Goal: Task Accomplishment & Management: Manage account settings

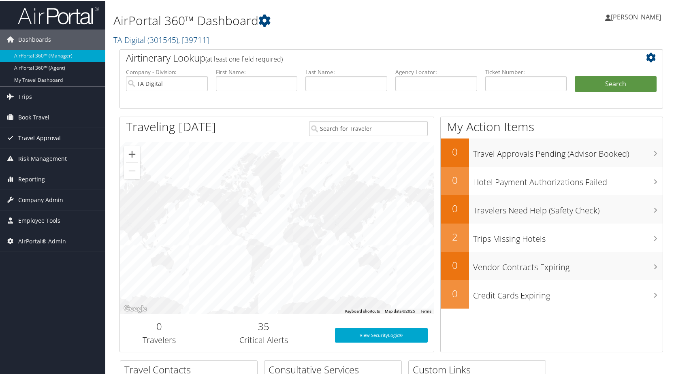
click at [30, 137] on span "Travel Approval" at bounding box center [39, 137] width 43 height 20
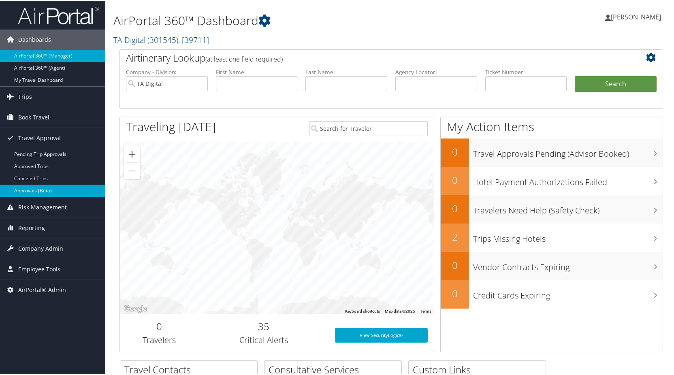
click at [28, 187] on link "Approvals (Beta)" at bounding box center [52, 190] width 105 height 12
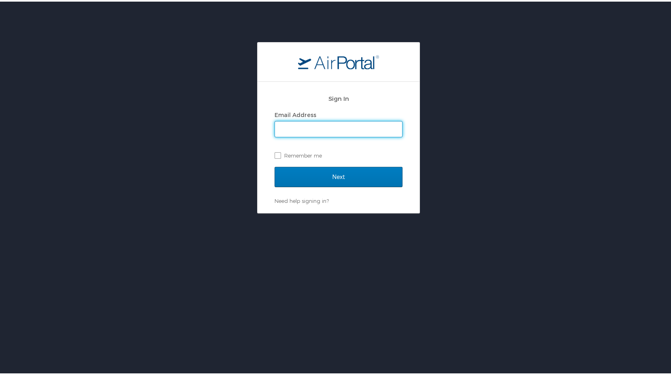
type input "[PERSON_NAME][EMAIL_ADDRESS][PERSON_NAME][DOMAIN_NAME]"
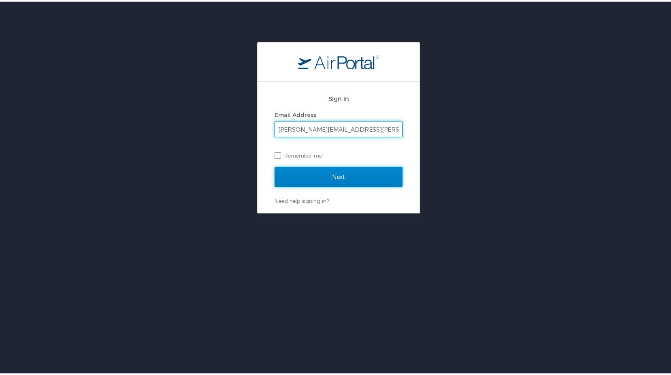
click at [309, 177] on input "Next" at bounding box center [339, 175] width 128 height 20
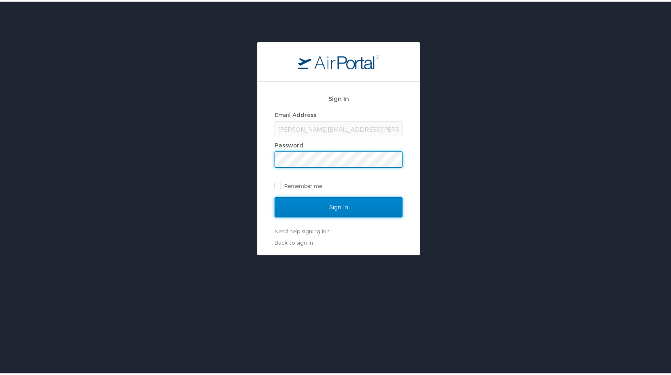
click at [305, 202] on input "Sign In" at bounding box center [339, 206] width 128 height 20
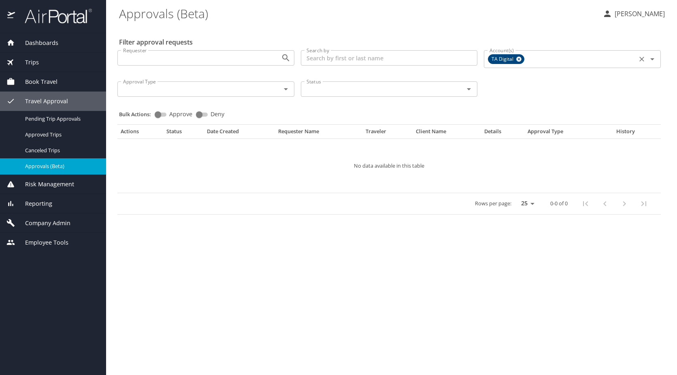
click at [520, 61] on icon at bounding box center [519, 59] width 5 height 5
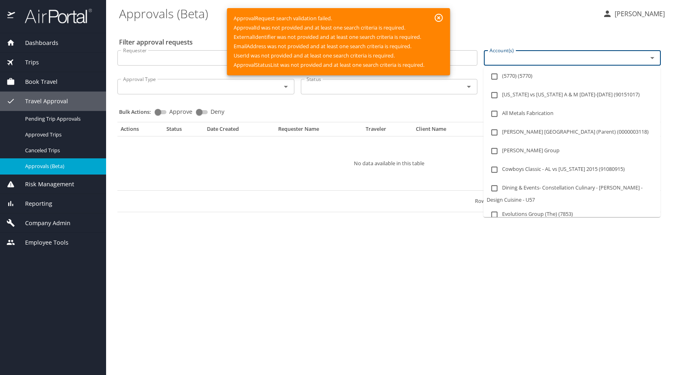
click at [506, 61] on input "Account(s)" at bounding box center [560, 58] width 148 height 11
type input "la1373"
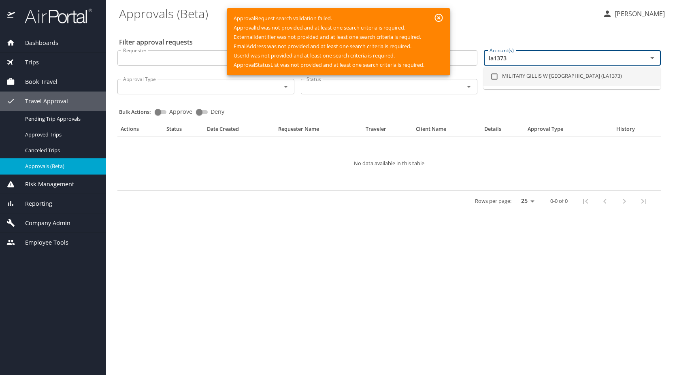
click at [537, 75] on li "MILITARY GILLIS W LONG CENTER (LA1373)" at bounding box center [572, 76] width 177 height 19
checkbox input "true"
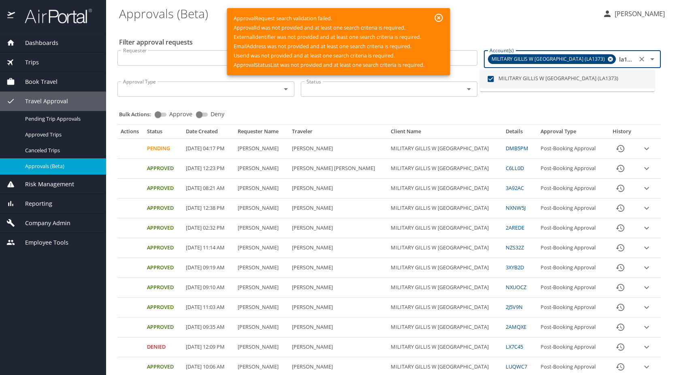
type input "la1373"
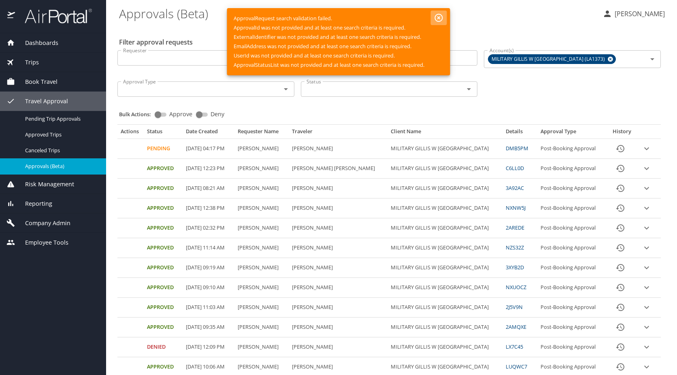
click at [439, 17] on icon "button" at bounding box center [439, 18] width 8 height 8
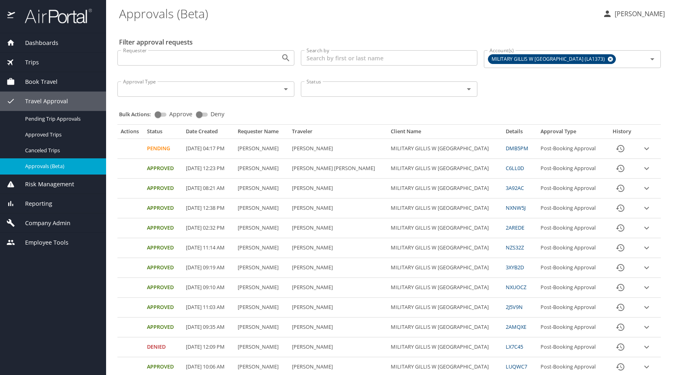
click at [40, 222] on span "Company Admin" at bounding box center [42, 223] width 55 height 9
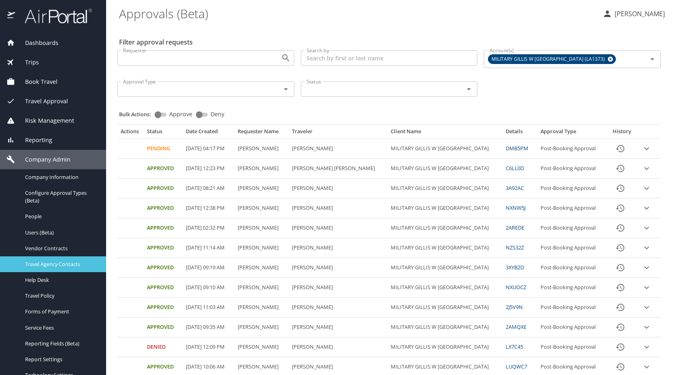
click at [48, 268] on span "Travel Agency Contacts" at bounding box center [60, 264] width 71 height 8
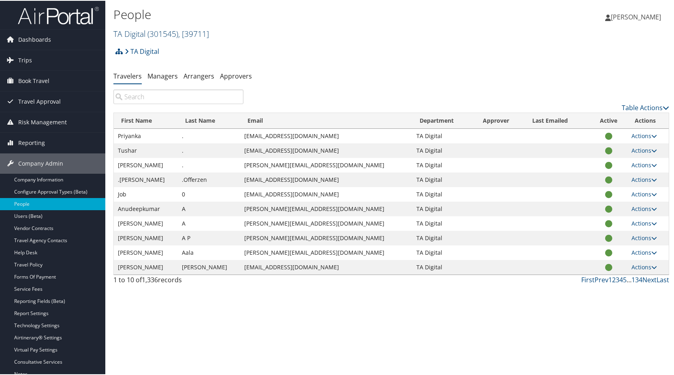
click at [198, 34] on span ", [ 39711 ]" at bounding box center [193, 33] width 31 height 11
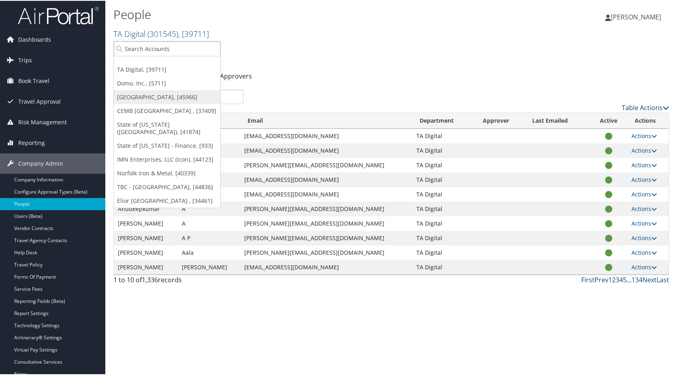
click at [182, 97] on link "[GEOGRAPHIC_DATA], [45966]" at bounding box center [167, 96] width 107 height 14
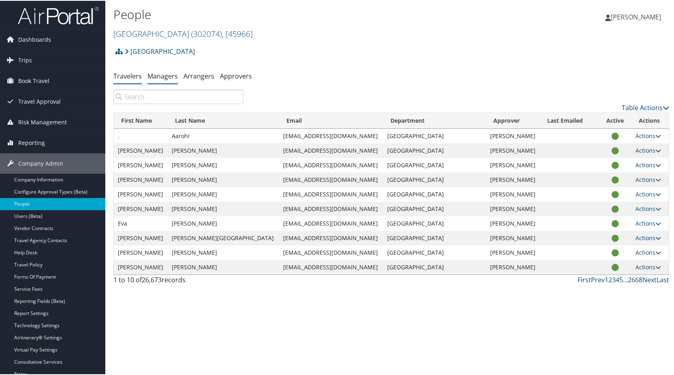
click at [162, 72] on link "Managers" at bounding box center [162, 75] width 30 height 9
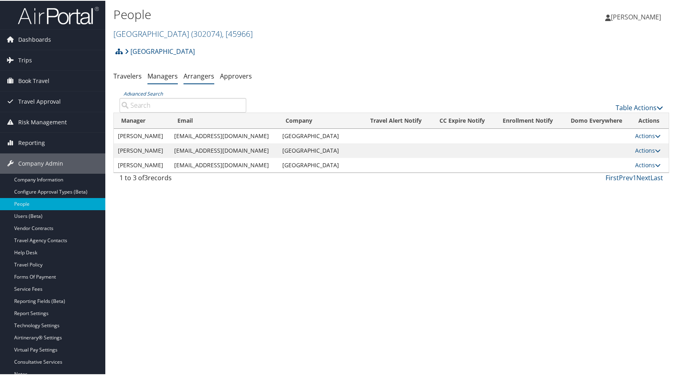
click at [192, 74] on link "Arrangers" at bounding box center [198, 75] width 31 height 9
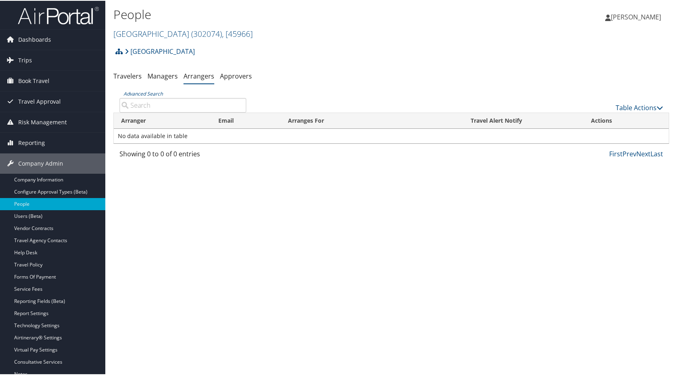
click at [232, 77] on link "Approvers" at bounding box center [236, 75] width 32 height 9
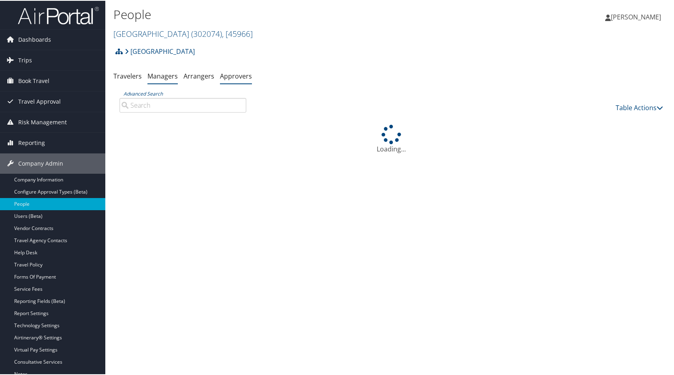
click at [160, 75] on link "Managers" at bounding box center [162, 75] width 30 height 9
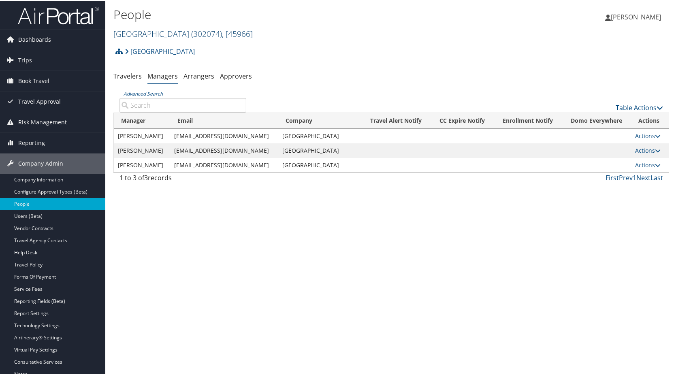
click at [175, 35] on link "[GEOGRAPHIC_DATA][DEMOGRAPHIC_DATA] ( 302074 ) , [ 45966 ]" at bounding box center [182, 33] width 139 height 11
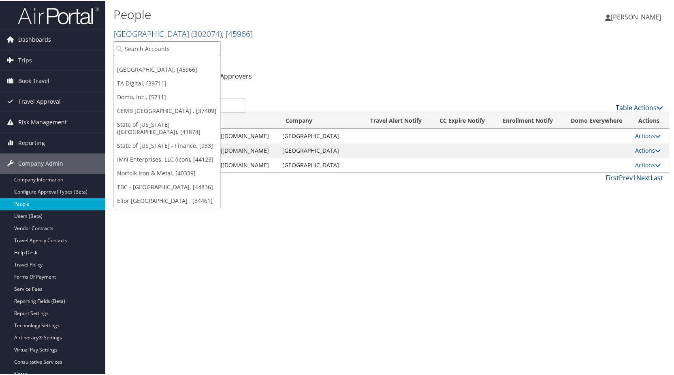
click at [134, 50] on input "search" at bounding box center [167, 47] width 107 height 15
type input "ihc"
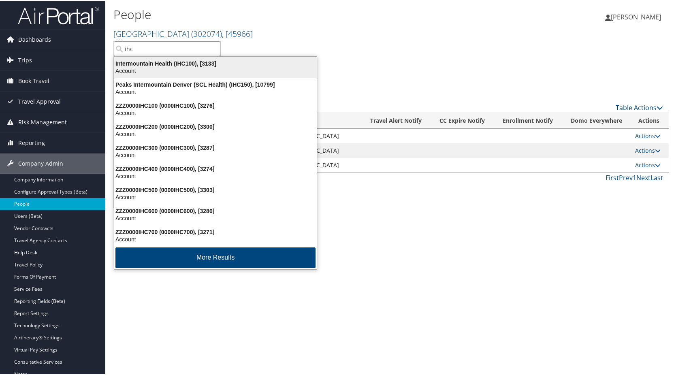
click at [176, 61] on div "Intermountain Health (IHC100), [3133]" at bounding box center [215, 62] width 212 height 7
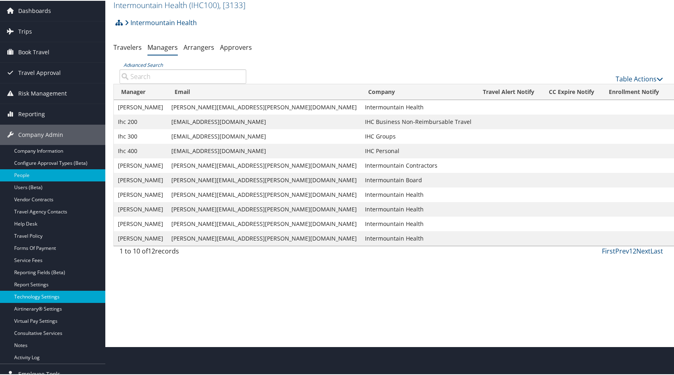
scroll to position [58, 0]
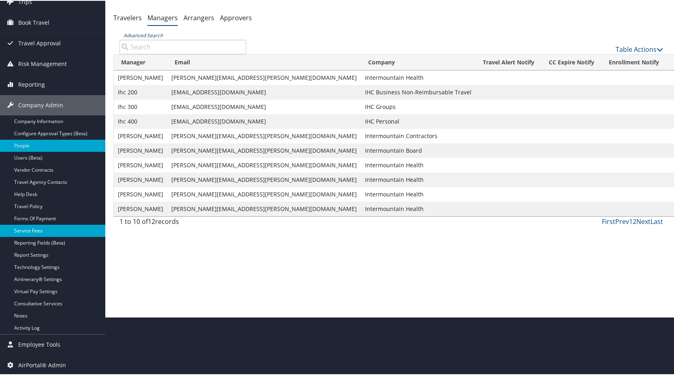
click at [41, 230] on link "Service Fees" at bounding box center [52, 230] width 105 height 12
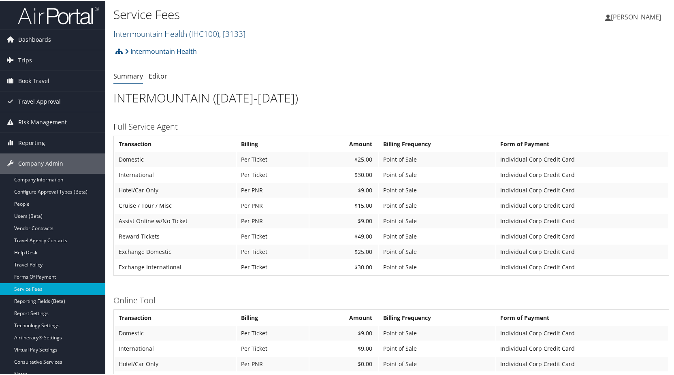
click at [218, 33] on span "( IHC100 )" at bounding box center [204, 33] width 30 height 11
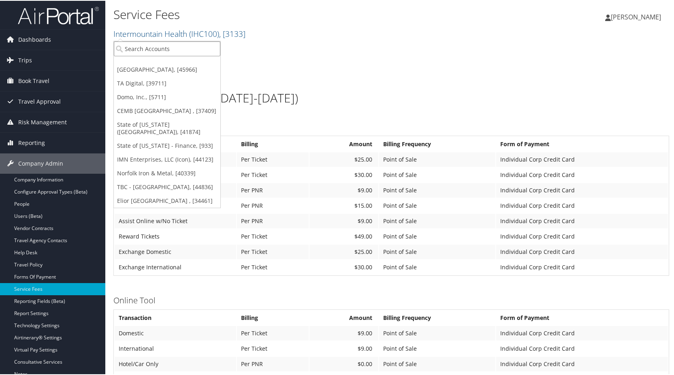
click at [179, 51] on input "search" at bounding box center [167, 47] width 107 height 15
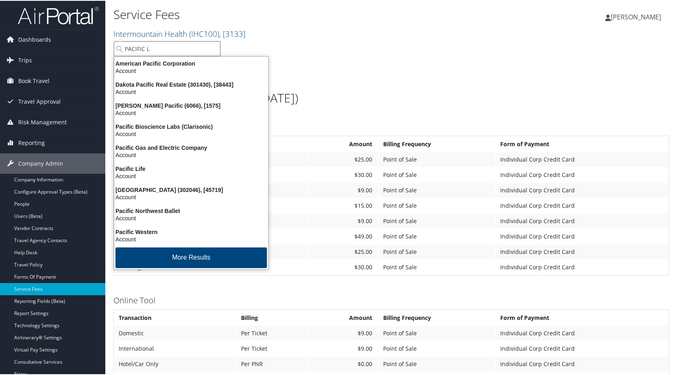
type input "PACIFIC LU"
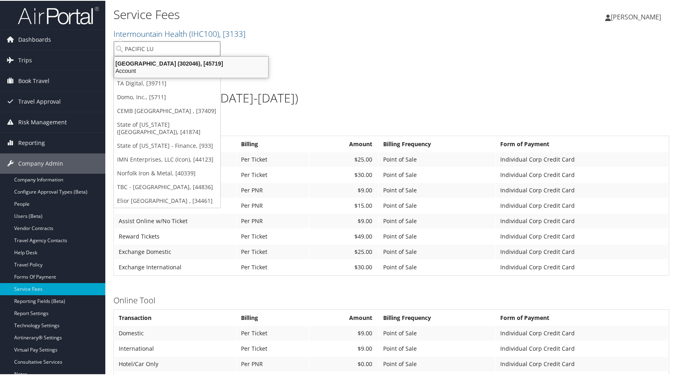
click at [187, 59] on div "[GEOGRAPHIC_DATA] (302046), [45719]" at bounding box center [191, 62] width 164 height 7
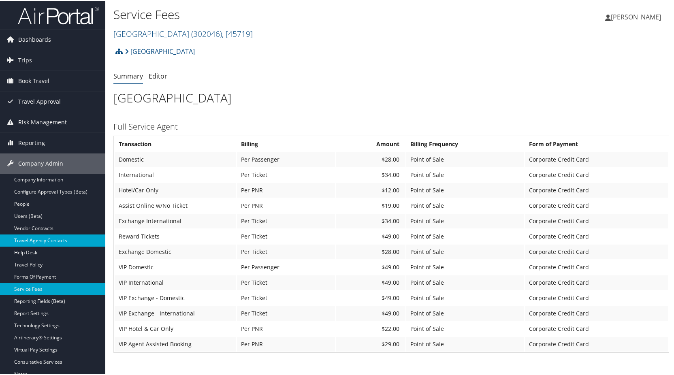
click at [56, 238] on link "Travel Agency Contacts" at bounding box center [52, 240] width 105 height 12
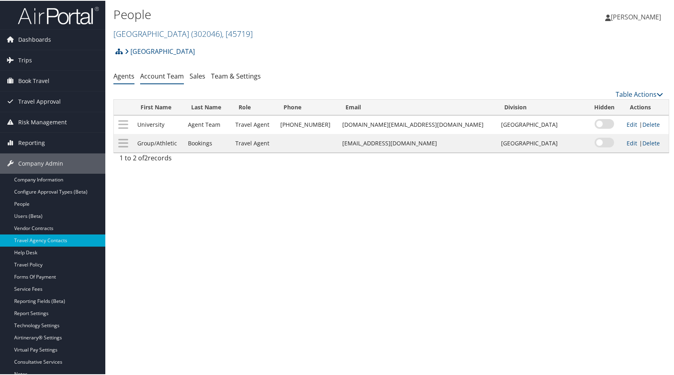
click at [165, 75] on link "Account Team" at bounding box center [162, 75] width 44 height 9
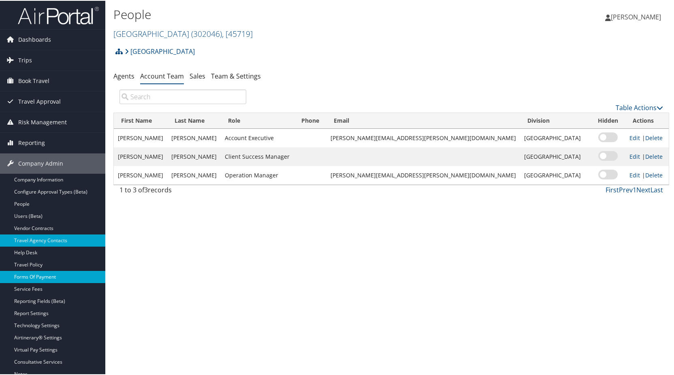
drag, startPoint x: 36, startPoint y: 288, endPoint x: 75, endPoint y: 280, distance: 39.6
click at [37, 288] on link "Service Fees" at bounding box center [52, 288] width 105 height 12
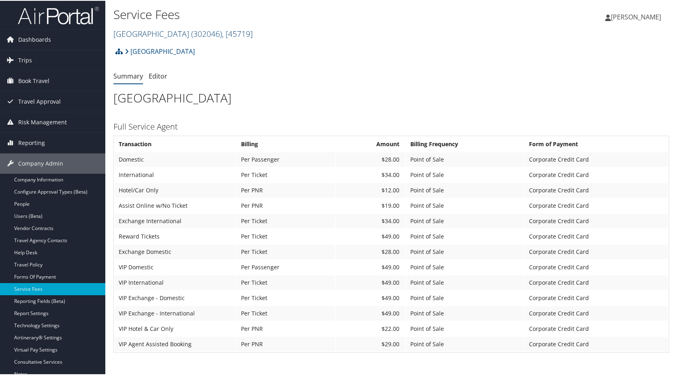
click at [172, 33] on link "[GEOGRAPHIC_DATA] ( 302046 ) , [ 45719 ]" at bounding box center [182, 33] width 139 height 11
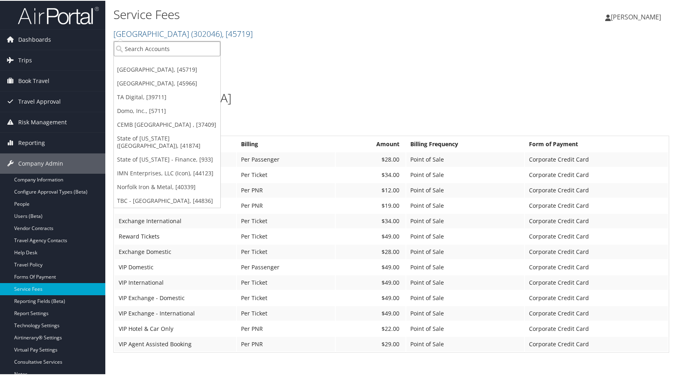
click at [170, 42] on input "search" at bounding box center [167, 47] width 107 height 15
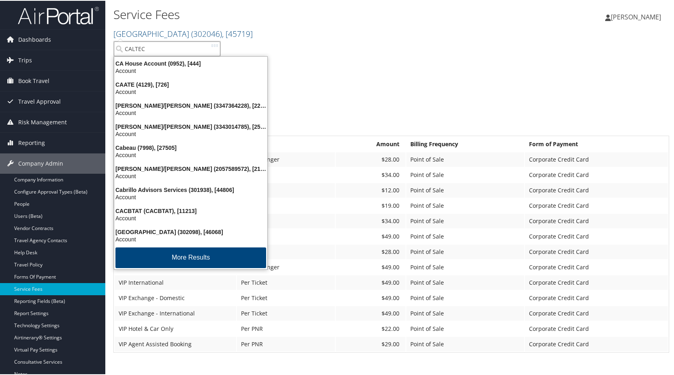
type input "CALTECH"
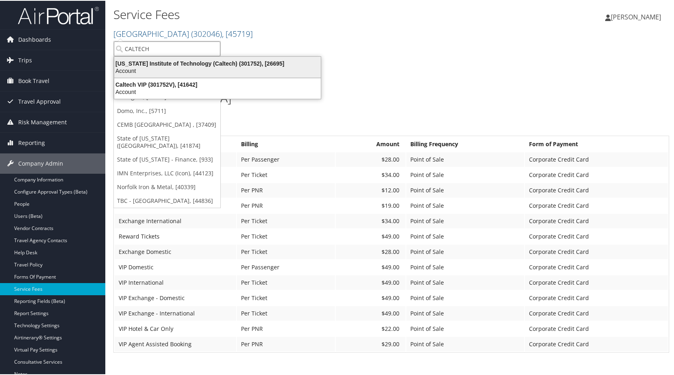
click at [174, 62] on div "[US_STATE] Institute of Technology (Caltech) (301752), [26695]" at bounding box center [217, 62] width 216 height 7
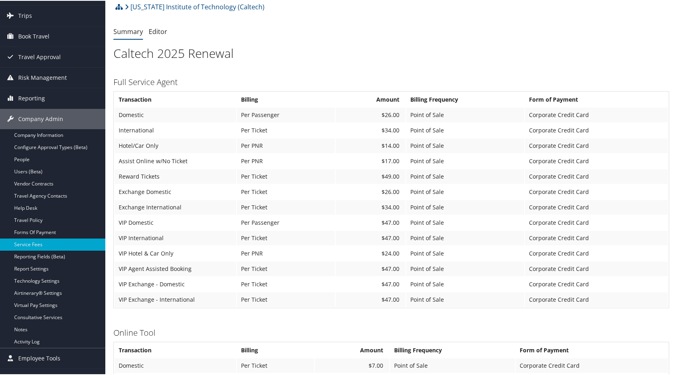
scroll to position [40, 0]
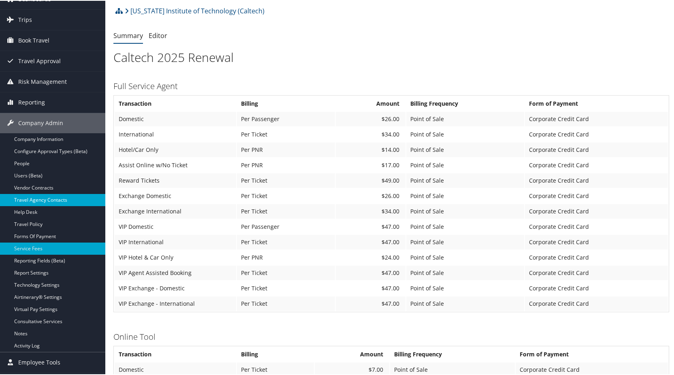
click at [32, 198] on link "Travel Agency Contacts" at bounding box center [52, 199] width 105 height 12
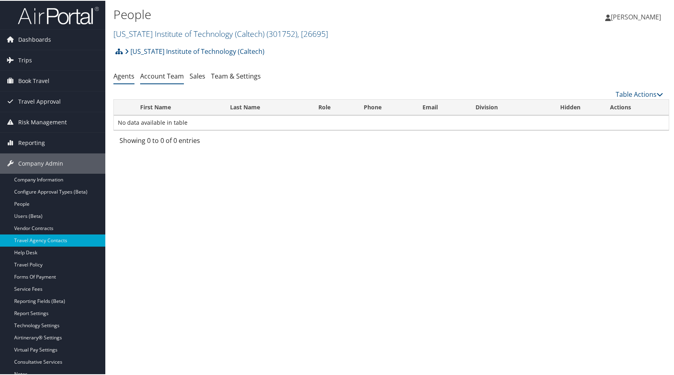
click at [154, 76] on link "Account Team" at bounding box center [162, 75] width 44 height 9
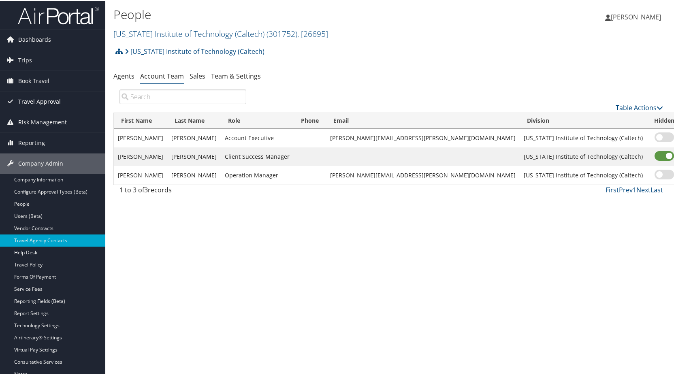
click at [32, 104] on span "Travel Approval" at bounding box center [39, 101] width 43 height 20
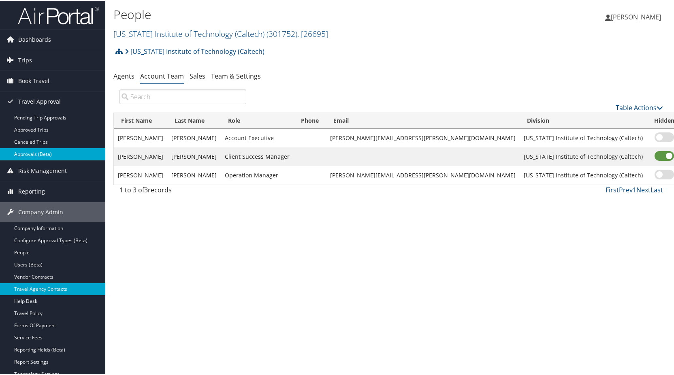
click at [33, 156] on link "Approvals (Beta)" at bounding box center [52, 153] width 105 height 12
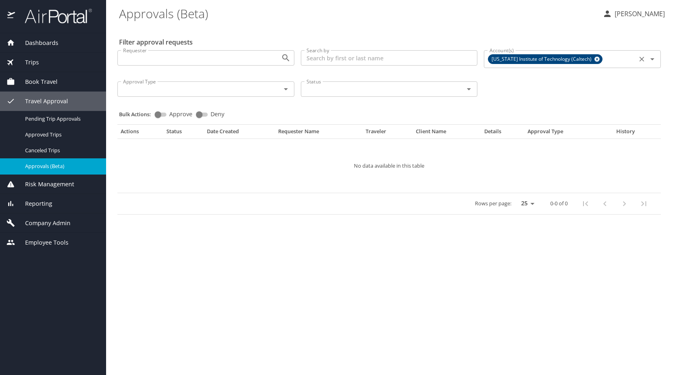
click at [594, 55] on icon at bounding box center [597, 59] width 6 height 9
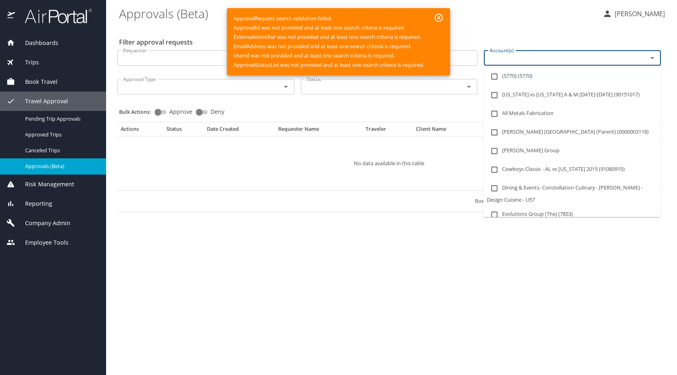
click at [497, 55] on input "Account(s)" at bounding box center [560, 58] width 148 height 11
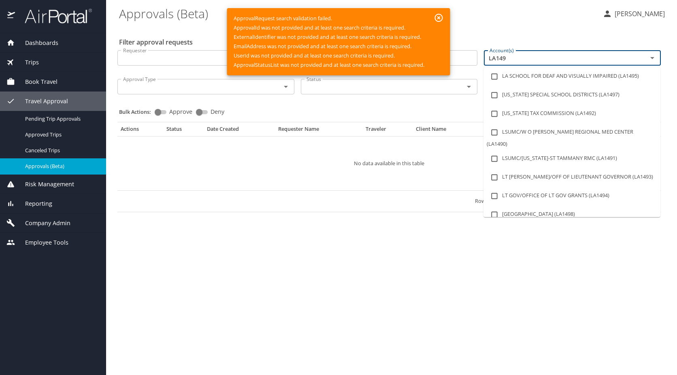
type input "LA1497"
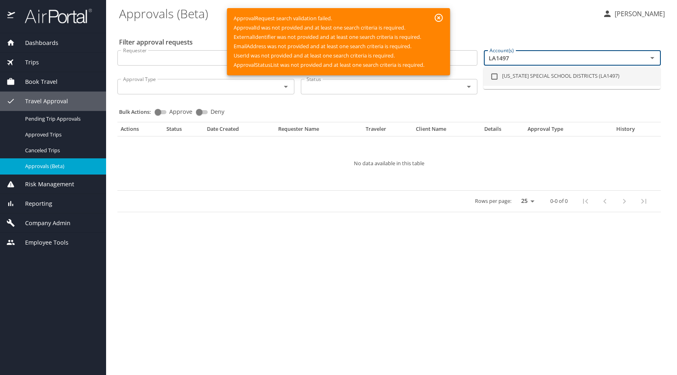
click at [510, 72] on li "[US_STATE] SPECIAL SCHOOL DISTRICTS (LA1497)" at bounding box center [572, 76] width 177 height 19
checkbox input "true"
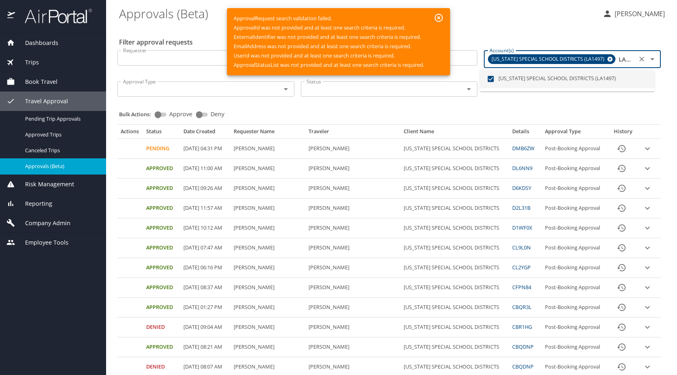
type input "LA1497"
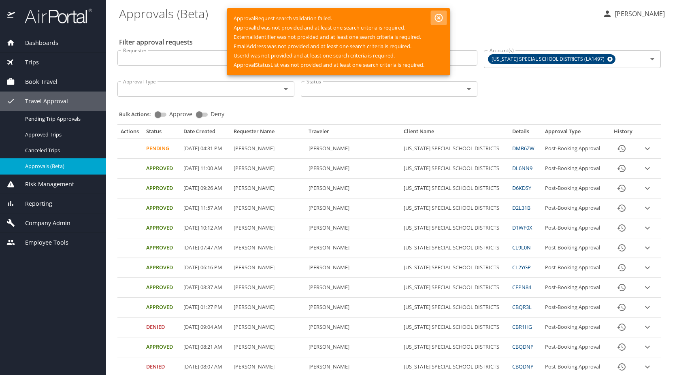
click at [441, 19] on icon "button" at bounding box center [439, 18] width 8 height 8
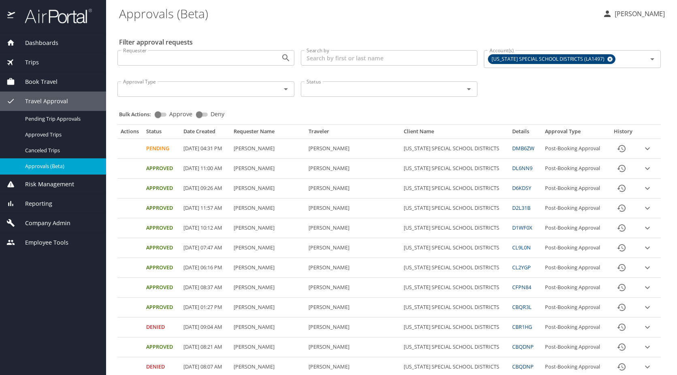
click at [6, 291] on div "Dashboards AirPortal 360™ Manager AirPortal 360™ Agent My Travel Dashboard Trip…" at bounding box center [53, 204] width 106 height 342
click at [607, 55] on icon at bounding box center [610, 59] width 6 height 9
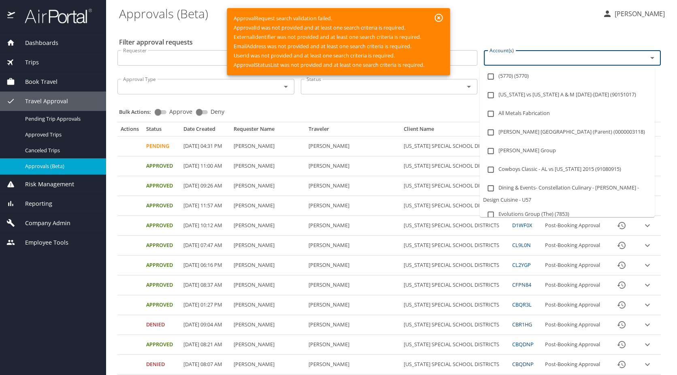
click at [527, 56] on input "Account(s)" at bounding box center [560, 58] width 148 height 11
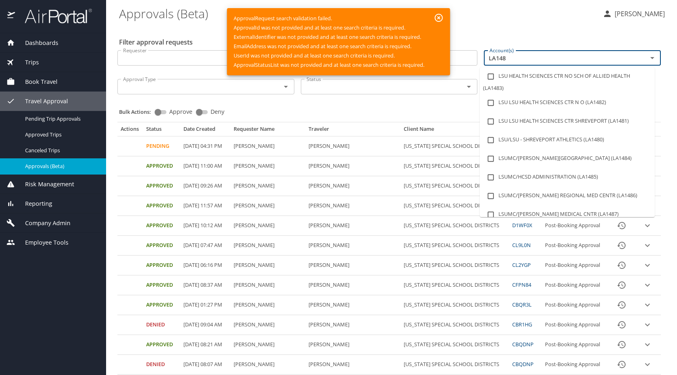
type input "LA1481"
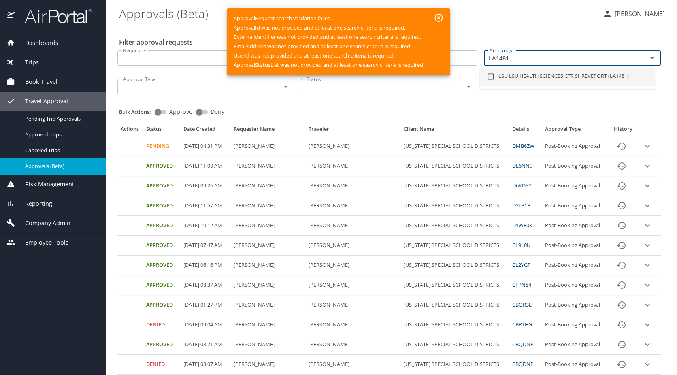
click at [562, 80] on li "LSU LSU HEALTH SCIENCES CTR SHREVEPORT (LA1481)" at bounding box center [567, 76] width 175 height 19
checkbox input "true"
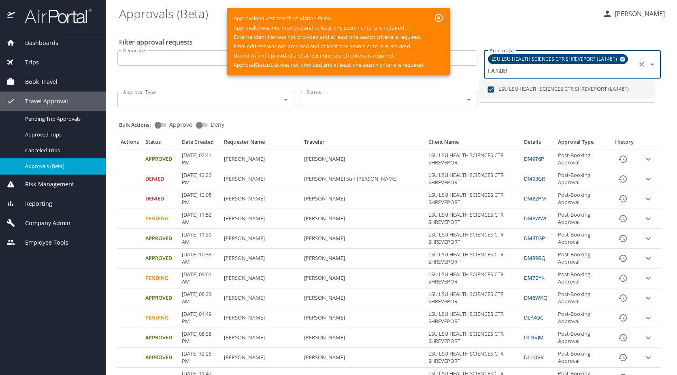
type input "LA1481"
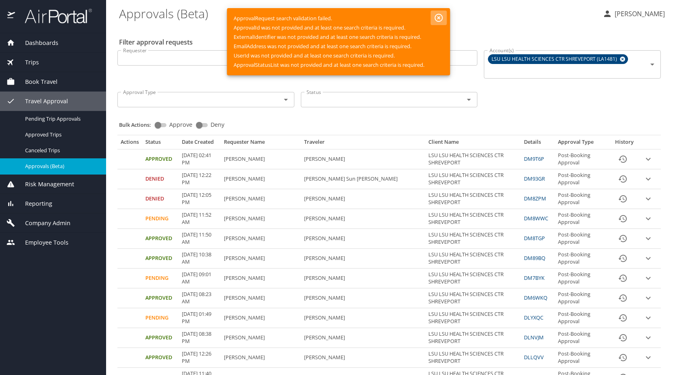
click at [438, 19] on icon "button" at bounding box center [439, 18] width 8 height 8
